Goal: Task Accomplishment & Management: Manage account settings

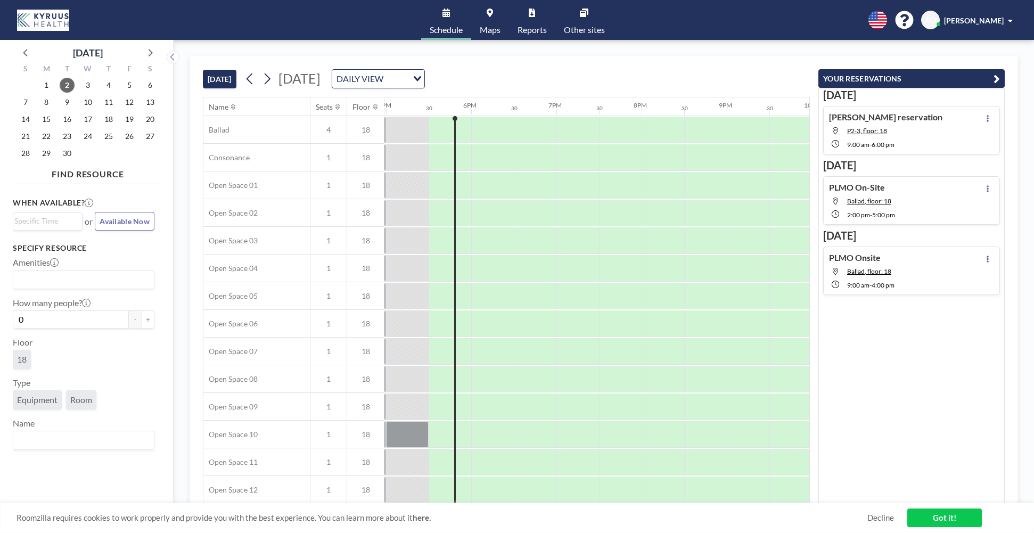
scroll to position [0, 1449]
click at [982, 192] on button at bounding box center [988, 188] width 13 height 13
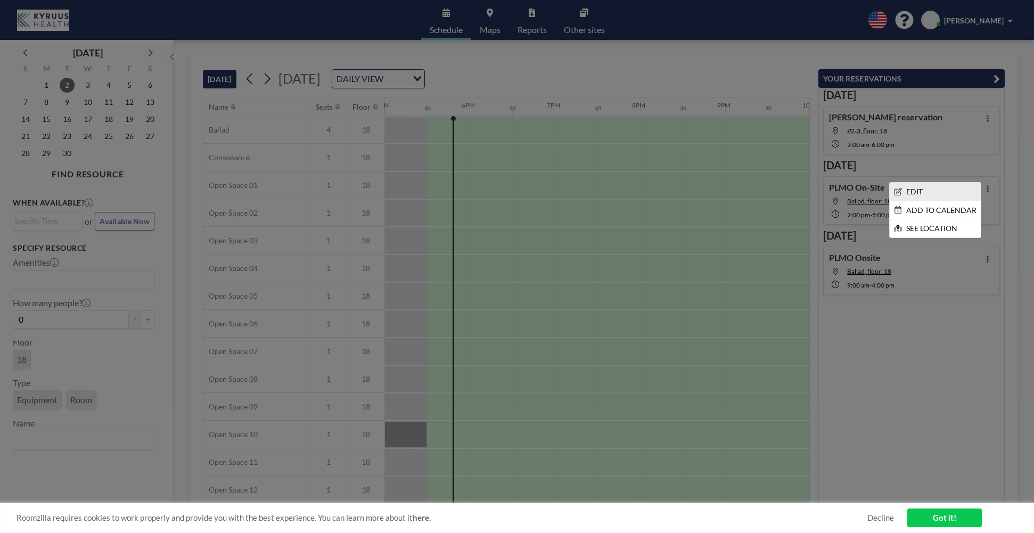
click at [902, 189] on li "EDIT" at bounding box center [935, 192] width 91 height 18
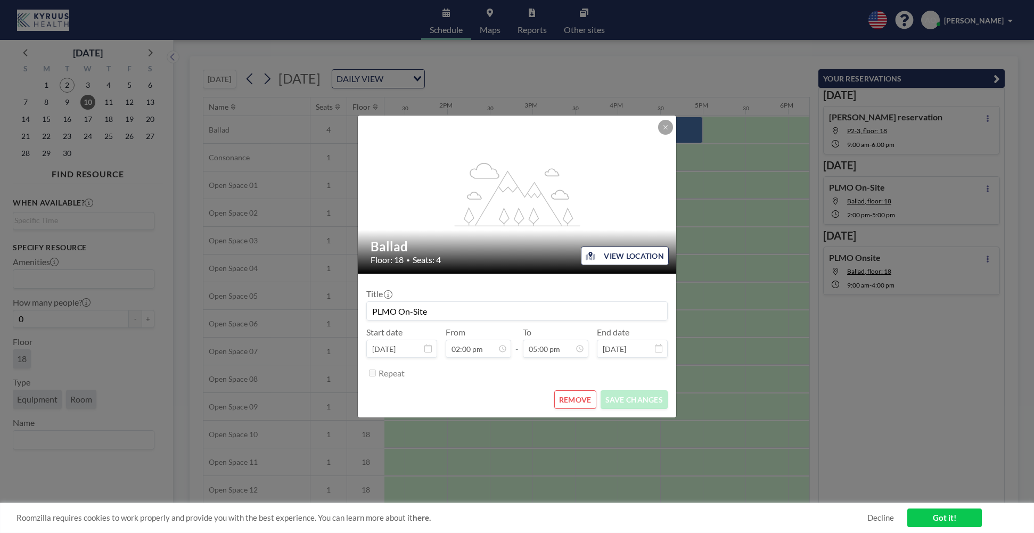
scroll to position [0, 1151]
click at [579, 398] on button "REMOVE" at bounding box center [576, 399] width 42 height 19
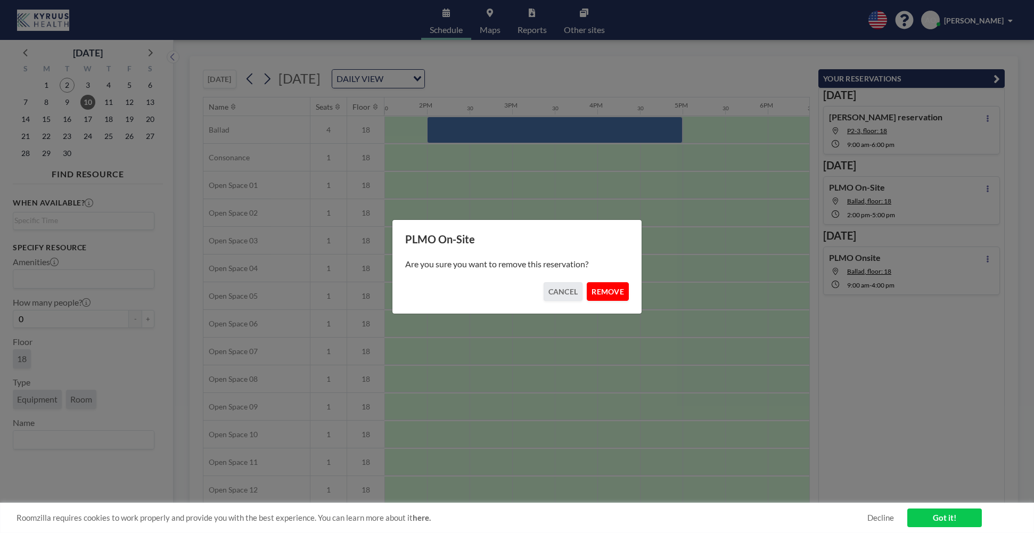
click at [605, 296] on button "REMOVE" at bounding box center [608, 291] width 42 height 19
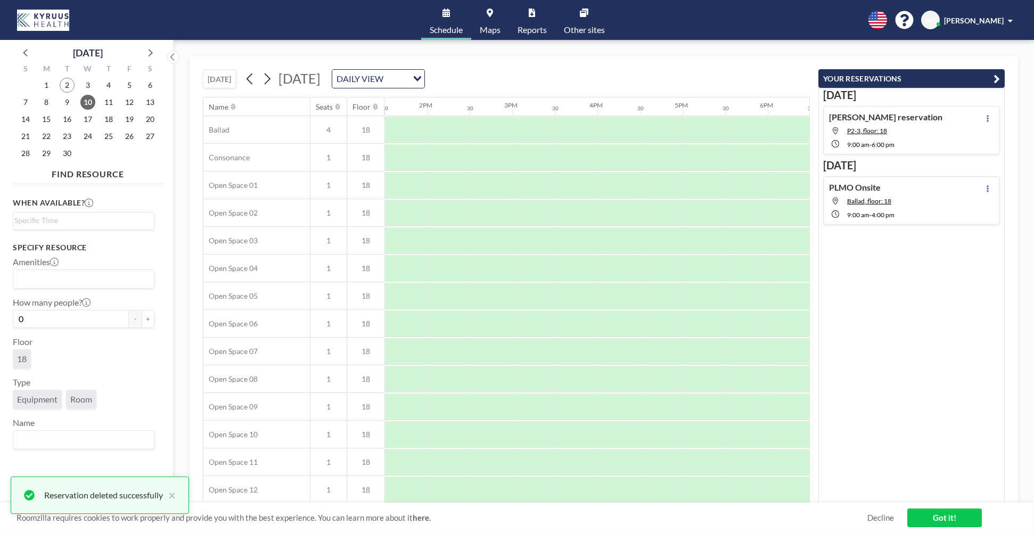
click at [496, 17] on link "Maps" at bounding box center [490, 20] width 38 height 40
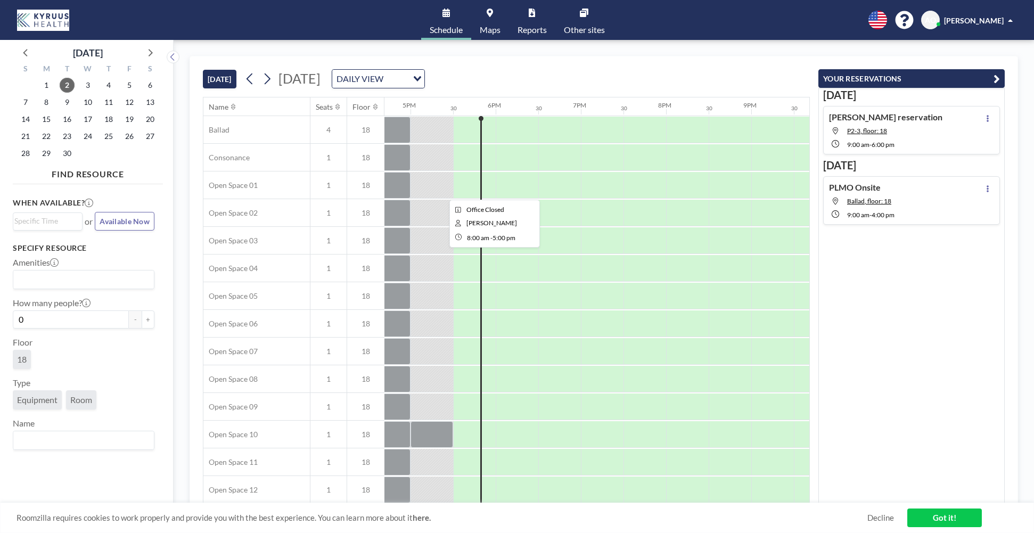
scroll to position [0, 1449]
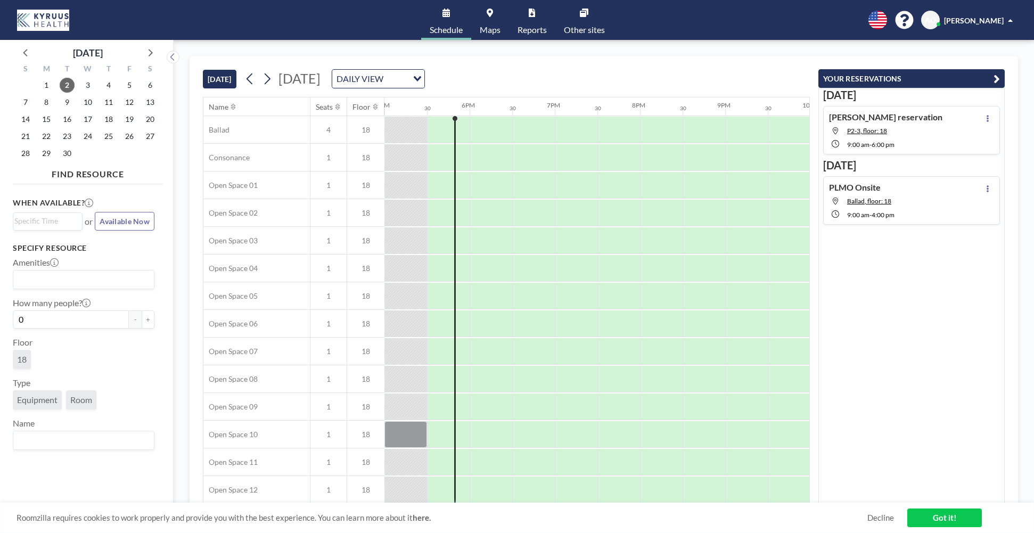
click at [941, 520] on link "Got it!" at bounding box center [945, 518] width 75 height 19
click at [353, 55] on div "[DATE] [DATE] DAILY VIEW Loading... Name Seats Floor 12AM 30 1AM 30 2AM 30 3AM …" at bounding box center [604, 286] width 861 height 493
click at [115, 83] on span "4" at bounding box center [108, 85] width 15 height 15
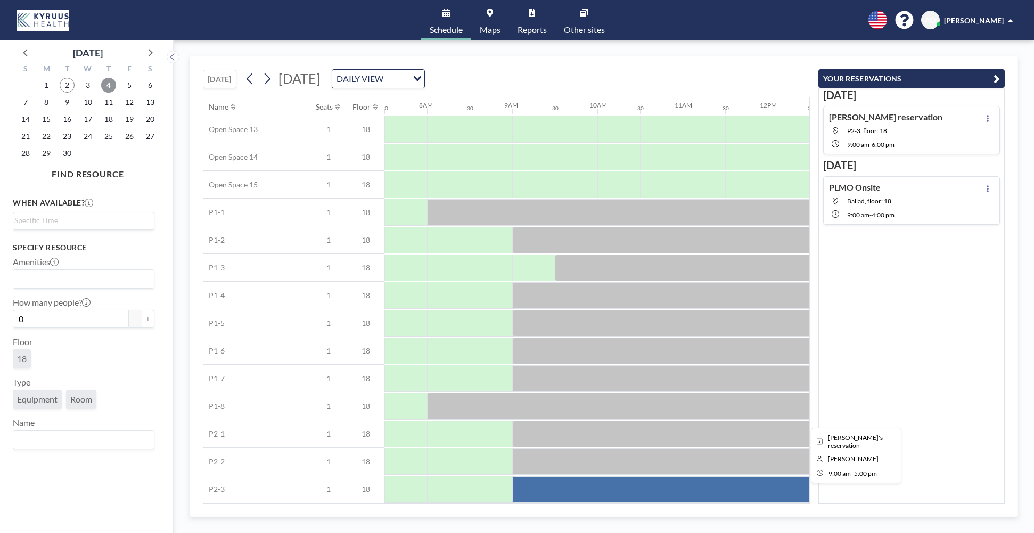
scroll to position [394, 639]
click at [495, 10] on link "Maps" at bounding box center [490, 20] width 38 height 40
